Goal: Task Accomplishment & Management: Complete application form

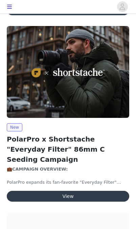
scroll to position [764, 0]
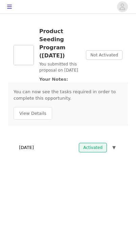
click at [110, 58] on span "Not Activated" at bounding box center [104, 54] width 36 height 9
click at [42, 119] on button "View Details" at bounding box center [32, 113] width 38 height 13
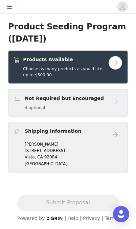
click at [104, 67] on h5 "Choose as many products as you'd like, up to $500.00." at bounding box center [65, 72] width 85 height 12
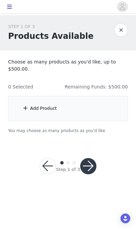
click at [95, 109] on div "Add Product" at bounding box center [67, 108] width 119 height 25
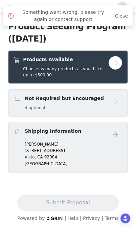
click at [120, 10] on span "Something went wrong, please try again or contact support Close" at bounding box center [71, 16] width 111 height 14
click at [120, 18] on link "Close" at bounding box center [121, 15] width 13 height 5
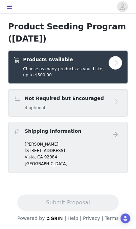
click at [113, 60] on button "button" at bounding box center [114, 62] width 13 height 13
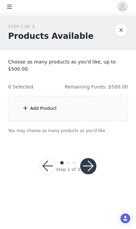
click at [92, 112] on div "Add Product" at bounding box center [67, 108] width 119 height 25
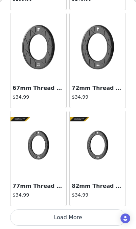
click at [77, 218] on button "Load More" at bounding box center [67, 217] width 115 height 16
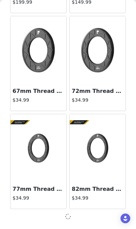
scroll to position [800, 0]
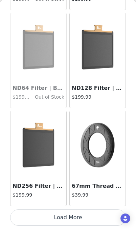
click at [82, 216] on button "Load More" at bounding box center [67, 217] width 115 height 16
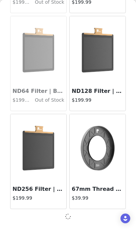
scroll to position [1777, 0]
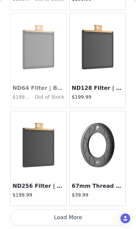
click at [86, 217] on button "Load More" at bounding box center [67, 217] width 115 height 16
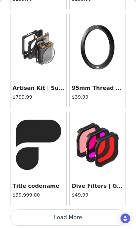
click at [83, 216] on button "Load More" at bounding box center [67, 217] width 115 height 16
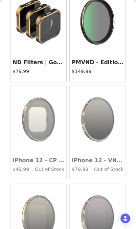
scroll to position [2980, 0]
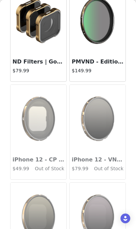
click at [106, 47] on img at bounding box center [97, 21] width 56 height 56
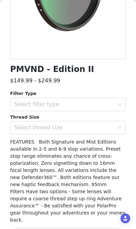
scroll to position [123, 0]
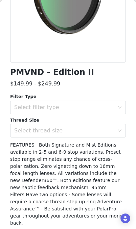
click at [108, 110] on div "Select filter type" at bounding box center [64, 107] width 100 height 7
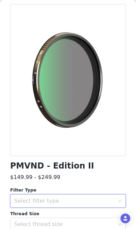
scroll to position [29, 0]
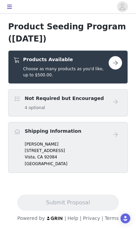
scroll to position [1, 0]
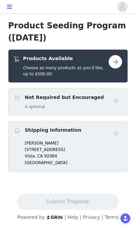
click at [117, 63] on button "button" at bounding box center [114, 61] width 13 height 13
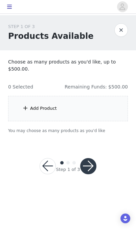
click at [96, 107] on div "Add Product" at bounding box center [67, 108] width 119 height 25
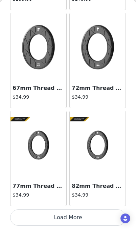
click at [90, 218] on button "Load More" at bounding box center [67, 217] width 115 height 16
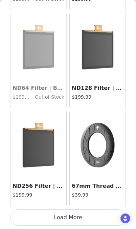
scroll to position [1780, 0]
click at [72, 220] on button "Load More" at bounding box center [67, 217] width 115 height 16
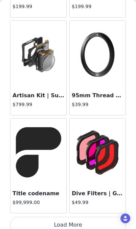
scroll to position [2757, 0]
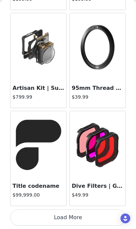
click at [86, 217] on button "Load More" at bounding box center [67, 217] width 115 height 16
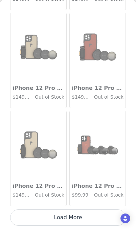
click at [85, 218] on button "Load More" at bounding box center [67, 217] width 115 height 16
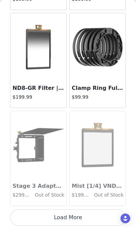
click at [86, 219] on button "Load More" at bounding box center [67, 217] width 115 height 16
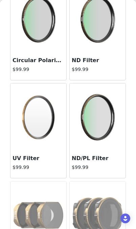
scroll to position [5135, 0]
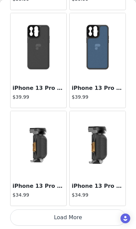
click at [86, 218] on button "Load More" at bounding box center [67, 217] width 115 height 16
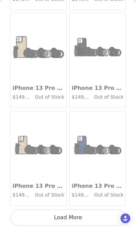
click at [82, 218] on button "Load More" at bounding box center [67, 217] width 115 height 16
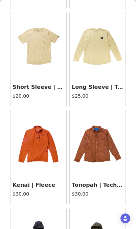
scroll to position [7165, 0]
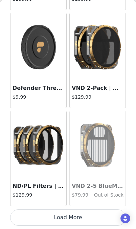
click at [82, 220] on button "Load More" at bounding box center [67, 217] width 115 height 16
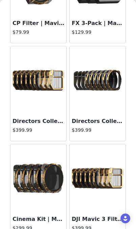
scroll to position [8000, 0]
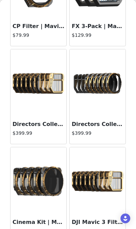
click at [105, 122] on h3 "Directors Collection | Mavic 3" at bounding box center [97, 124] width 52 height 8
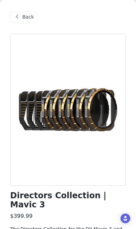
scroll to position [0, 0]
click at [24, 18] on span "Back" at bounding box center [27, 16] width 11 height 7
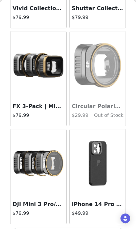
scroll to position [8609, 0]
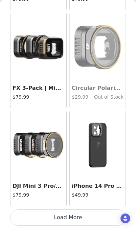
click at [89, 216] on button "Load More" at bounding box center [67, 217] width 115 height 16
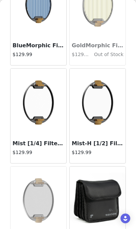
scroll to position [9253, 0]
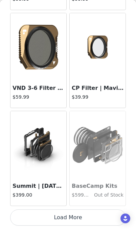
click at [97, 219] on button "Load More" at bounding box center [67, 217] width 115 height 16
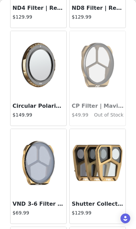
scroll to position [10366, 0]
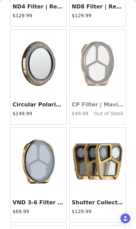
click at [45, 102] on h3 "Circular Polarizer Base | Recon" at bounding box center [38, 104] width 52 height 8
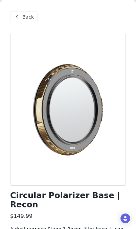
scroll to position [0, 0]
click at [23, 18] on span "Back" at bounding box center [27, 16] width 11 height 7
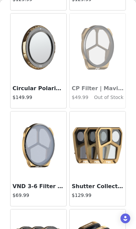
scroll to position [10382, 0]
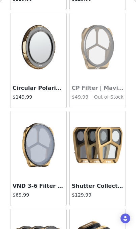
click at [43, 171] on img at bounding box center [38, 145] width 56 height 56
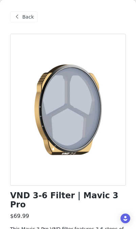
scroll to position [0, 0]
click at [29, 13] on div "Back" at bounding box center [23, 16] width 27 height 11
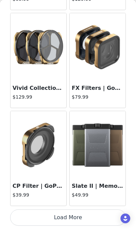
scroll to position [10577, 0]
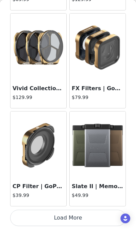
click at [98, 152] on img at bounding box center [97, 145] width 56 height 56
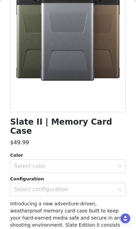
scroll to position [80, 0]
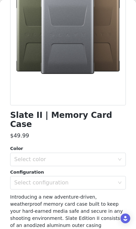
click at [109, 156] on div "Select color" at bounding box center [64, 159] width 100 height 7
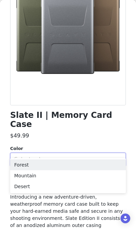
click at [84, 167] on li "Forest" at bounding box center [67, 164] width 115 height 11
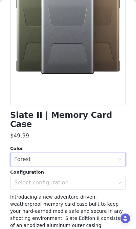
click at [96, 179] on div "Select configuration" at bounding box center [64, 182] width 100 height 7
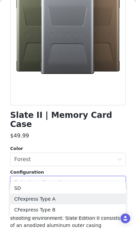
click at [83, 202] on li "CFexpress Type A" at bounding box center [67, 198] width 115 height 11
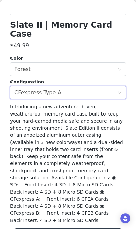
scroll to position [170, 0]
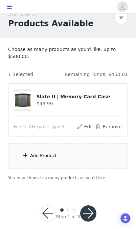
click at [97, 157] on div "Add Product" at bounding box center [67, 155] width 119 height 25
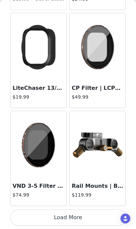
scroll to position [21, 0]
click at [89, 218] on button "Load More" at bounding box center [67, 217] width 115 height 16
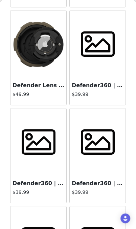
scroll to position [12438, 0]
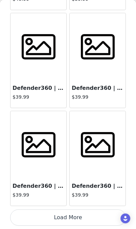
click at [92, 218] on button "Load More" at bounding box center [67, 217] width 115 height 16
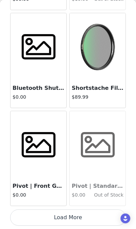
click at [86, 219] on button "Load More" at bounding box center [67, 217] width 115 height 16
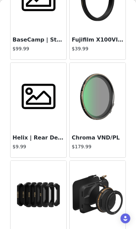
scroll to position [13943, 0]
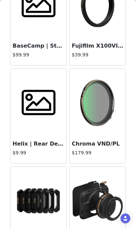
click at [100, 141] on h3 "Chroma VND/PL" at bounding box center [97, 144] width 52 height 8
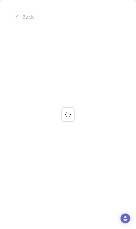
scroll to position [0, 0]
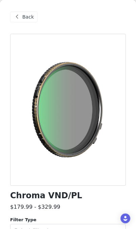
click at [116, 158] on div at bounding box center [67, 110] width 115 height 152
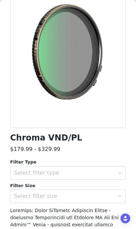
scroll to position [60, 0]
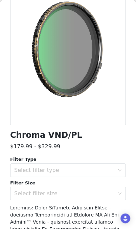
click at [100, 169] on div "Select filter type" at bounding box center [64, 170] width 100 height 7
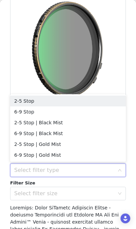
click at [49, 122] on li "2-5 Stop | Black Mist" at bounding box center [67, 122] width 115 height 11
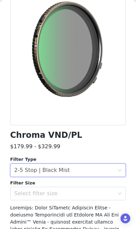
click at [89, 195] on div "Select filter size" at bounding box center [64, 193] width 100 height 7
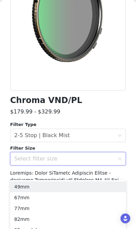
scroll to position [50, 0]
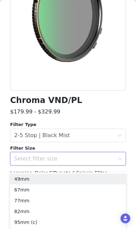
click at [76, 214] on li "82mm" at bounding box center [67, 211] width 115 height 11
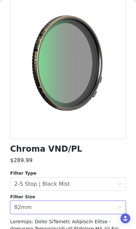
scroll to position [58, 0]
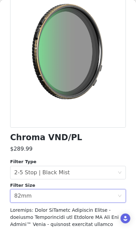
click at [98, 173] on div "Select filter type 2-5 Stop | Black Mist" at bounding box center [65, 172] width 103 height 13
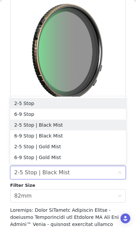
click at [95, 102] on li "2-5 Stop" at bounding box center [67, 103] width 115 height 11
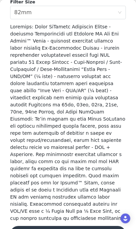
scroll to position [241, 0]
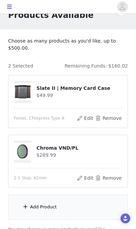
click at [78, 209] on div "Add Product" at bounding box center [67, 206] width 119 height 25
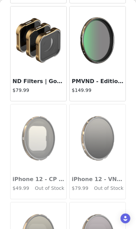
scroll to position [2960, 0]
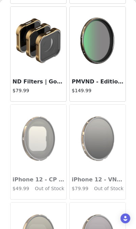
click at [106, 81] on h3 "PMVND - Edition II" at bounding box center [97, 82] width 52 height 8
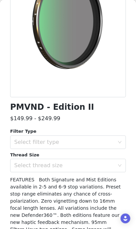
scroll to position [88, 0]
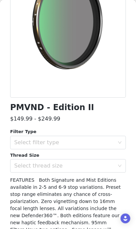
click at [107, 140] on div "Select filter type" at bounding box center [64, 142] width 100 height 7
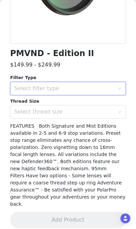
scroll to position [142, 0]
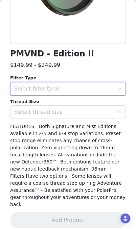
click at [111, 86] on div "Select filter type" at bounding box center [64, 88] width 100 height 7
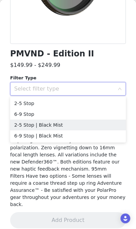
click at [92, 125] on li "2-5 Stop | Black Mist" at bounding box center [67, 124] width 115 height 11
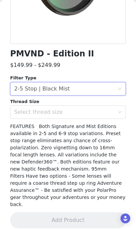
click at [101, 112] on div "Select thread size" at bounding box center [64, 112] width 100 height 7
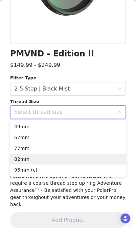
click at [81, 160] on li "82mm" at bounding box center [67, 158] width 115 height 11
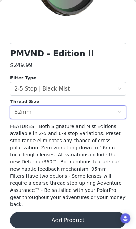
click at [88, 215] on button "Add Product" at bounding box center [67, 220] width 115 height 16
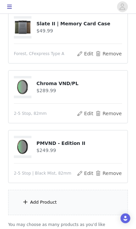
scroll to position [86, 0]
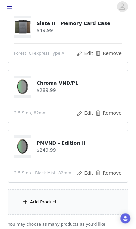
click at [72, 203] on div "Add Product" at bounding box center [67, 201] width 119 height 25
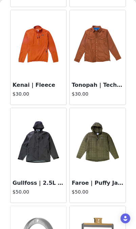
scroll to position [7284, 0]
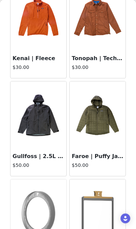
click at [104, 131] on img at bounding box center [97, 115] width 56 height 56
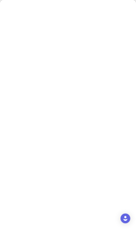
scroll to position [0, 0]
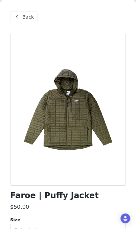
click at [111, 148] on div at bounding box center [67, 110] width 115 height 152
click at [23, 13] on span "Back" at bounding box center [27, 16] width 11 height 7
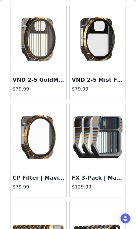
scroll to position [7849, 0]
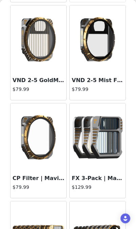
click at [44, 77] on h3 "VND 2-5 GoldMorphic Filter | Mavic 3" at bounding box center [38, 80] width 52 height 8
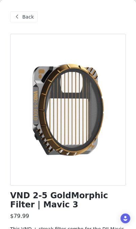
scroll to position [0, 0]
click at [23, 17] on span "Back" at bounding box center [27, 16] width 11 height 7
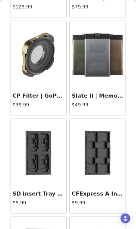
scroll to position [10662, 0]
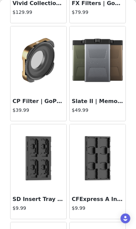
click at [97, 85] on img at bounding box center [97, 60] width 56 height 56
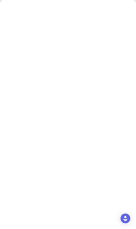
scroll to position [142, 0]
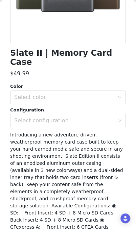
click at [102, 94] on div "Select color" at bounding box center [64, 97] width 100 height 7
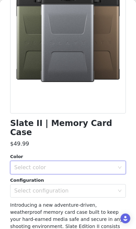
scroll to position [73, 0]
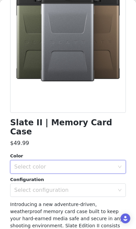
click at [94, 163] on div "Select color" at bounding box center [64, 166] width 100 height 7
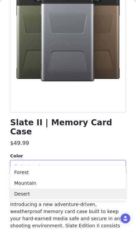
click at [83, 195] on li "Desert" at bounding box center [67, 193] width 115 height 11
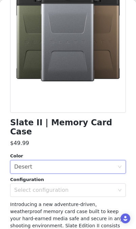
click at [96, 186] on div "Select configuration" at bounding box center [64, 189] width 100 height 7
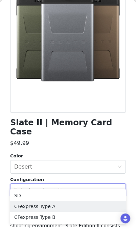
click at [84, 208] on li "CFexpress Type A" at bounding box center [67, 206] width 115 height 11
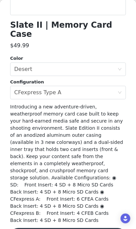
scroll to position [170, 0]
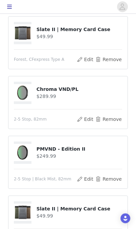
scroll to position [81, 0]
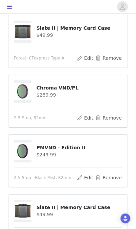
click at [113, 179] on button "Remove" at bounding box center [108, 177] width 27 height 8
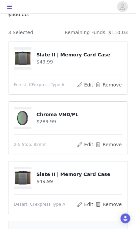
scroll to position [54, 0]
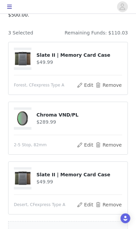
click at [94, 115] on h4 "Chroma VND/PL" at bounding box center [78, 114] width 85 height 7
click at [71, 113] on h4 "Chroma VND/PL" at bounding box center [78, 114] width 85 height 7
click at [55, 118] on h4 "$289.99" at bounding box center [78, 121] width 85 height 7
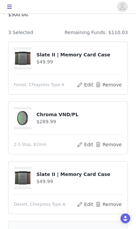
click at [79, 228] on div "Add Product" at bounding box center [67, 232] width 119 height 25
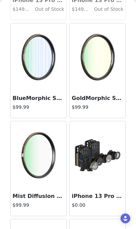
scroll to position [6852, 0]
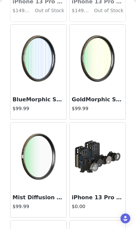
click at [103, 99] on h3 "GoldMorphic Streak Filter" at bounding box center [97, 99] width 52 height 8
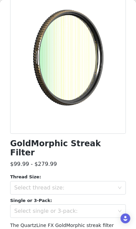
scroll to position [56, 0]
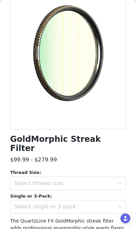
click at [100, 180] on div "Select thread size:" at bounding box center [64, 183] width 100 height 7
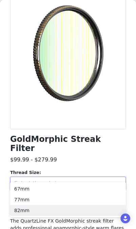
click at [85, 209] on li "82mm" at bounding box center [67, 210] width 115 height 11
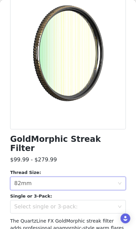
click at [93, 203] on div "Select single or 3-pack:" at bounding box center [64, 206] width 100 height 7
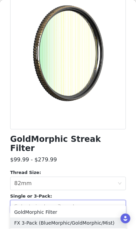
click at [92, 226] on li "FX 3-Pack (BlueMorphic/GoldMorphic/Mist)" at bounding box center [67, 222] width 115 height 11
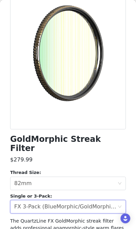
click at [121, 204] on icon "icon: close-circle" at bounding box center [119, 206] width 4 height 4
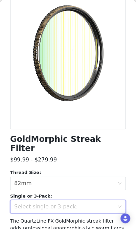
click at [101, 203] on div "Select single or 3-pack:" at bounding box center [64, 206] width 100 height 7
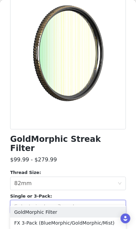
click at [82, 210] on li "GoldMorphic Filter" at bounding box center [67, 211] width 115 height 11
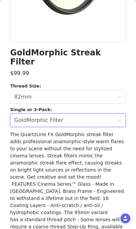
scroll to position [142, 0]
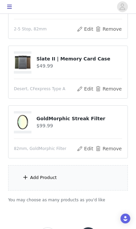
scroll to position [172, 0]
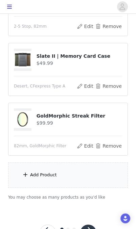
click at [90, 228] on button "button" at bounding box center [88, 232] width 16 height 16
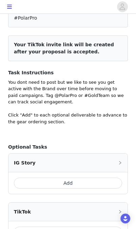
scroll to position [78, 0]
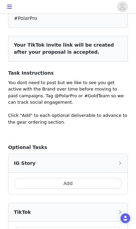
click at [92, 178] on button "Add" at bounding box center [68, 183] width 108 height 11
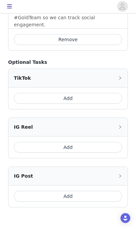
scroll to position [282, 0]
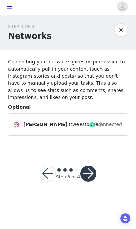
click at [93, 171] on button "button" at bounding box center [88, 173] width 16 height 16
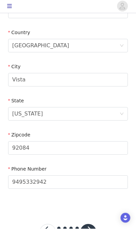
scroll to position [199, 0]
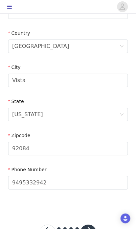
click at [90, 228] on button "button" at bounding box center [88, 232] width 16 height 16
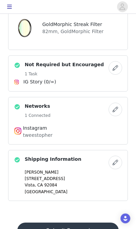
scroll to position [138, 0]
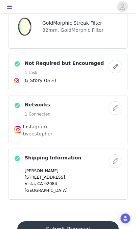
click at [88, 228] on button "Submit Proposal" at bounding box center [67, 229] width 101 height 16
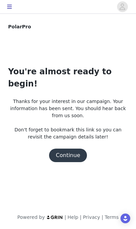
click at [76, 148] on button "Continue" at bounding box center [68, 154] width 38 height 13
